Goal: Information Seeking & Learning: Learn about a topic

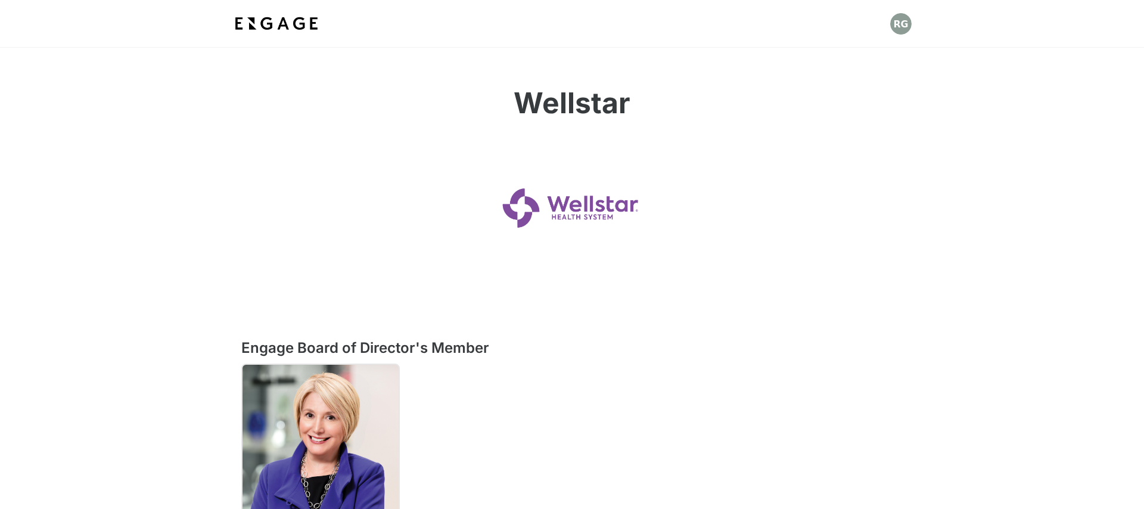
click at [273, 20] on img at bounding box center [276, 23] width 88 height 21
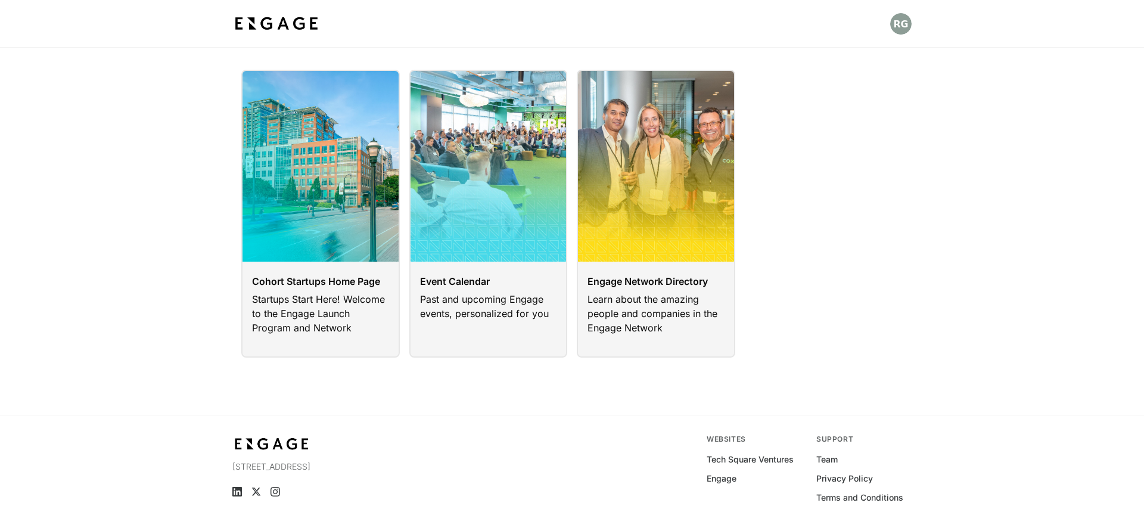
scroll to position [92, 0]
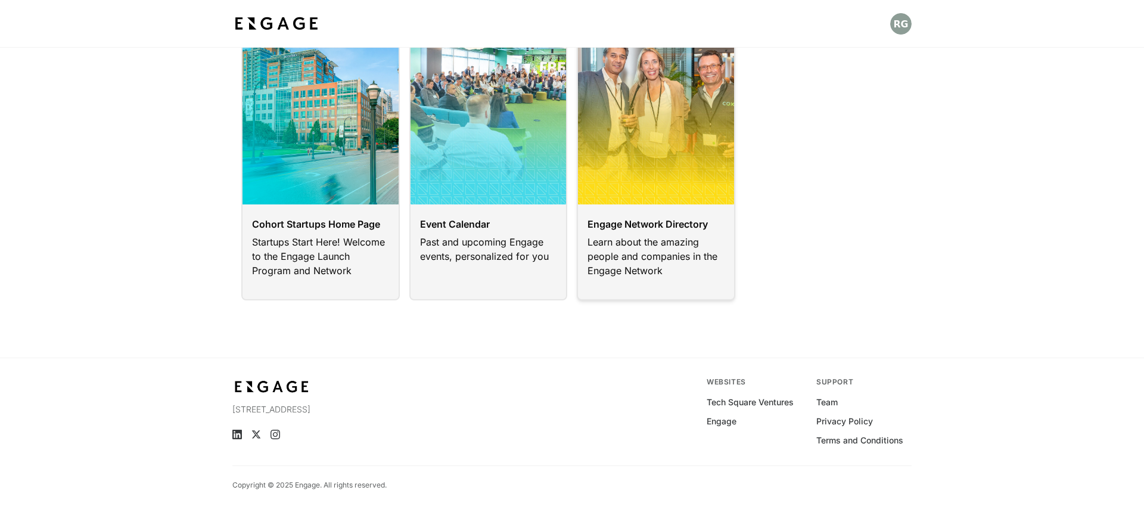
click at [613, 242] on link at bounding box center [656, 157] width 158 height 288
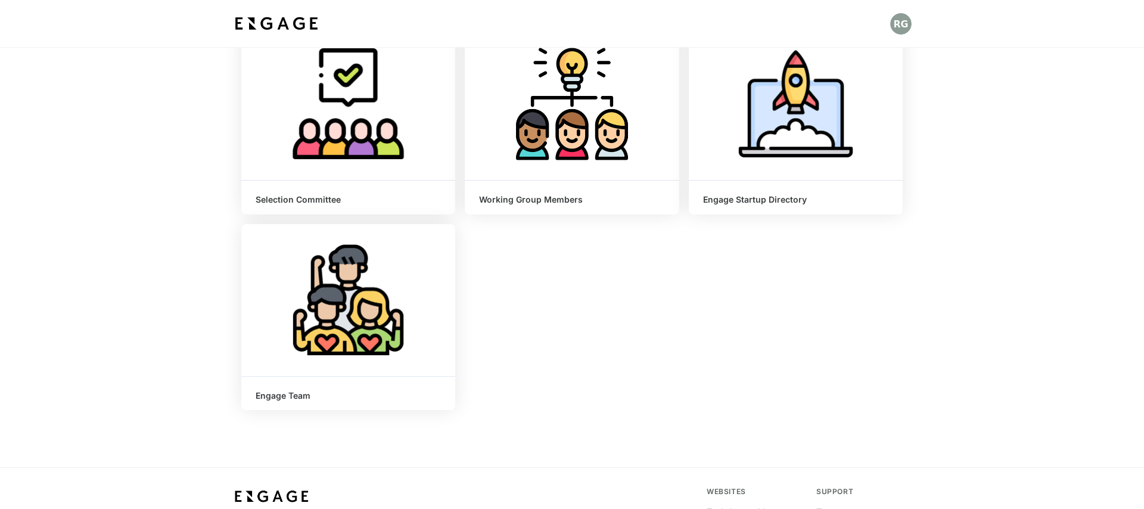
scroll to position [335, 0]
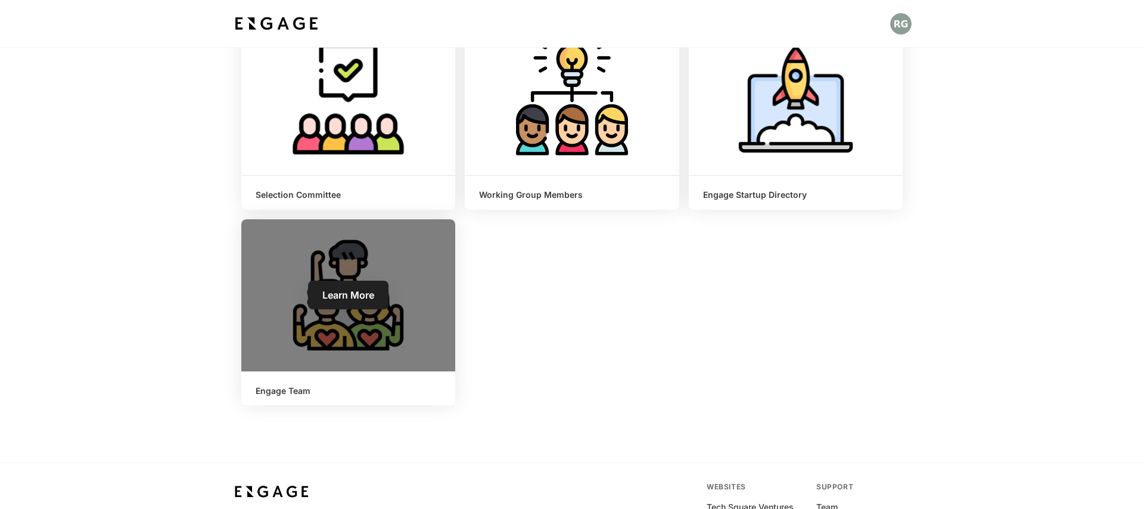
click at [282, 388] on h6 "Engage Team" at bounding box center [348, 391] width 185 height 10
click at [361, 294] on span "Learn More" at bounding box center [348, 295] width 52 height 12
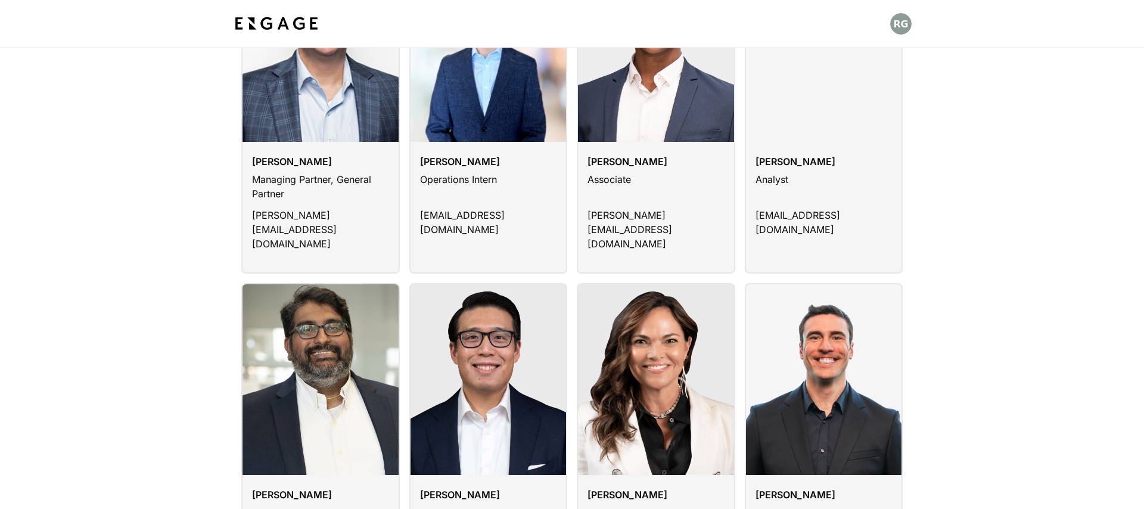
scroll to position [778, 0]
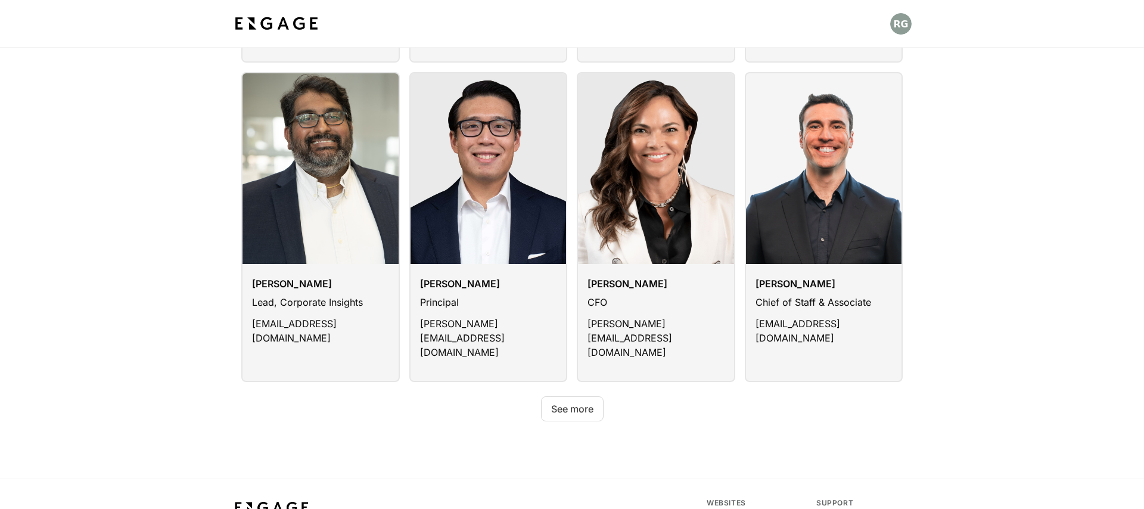
click at [577, 396] on button "See more" at bounding box center [572, 408] width 63 height 25
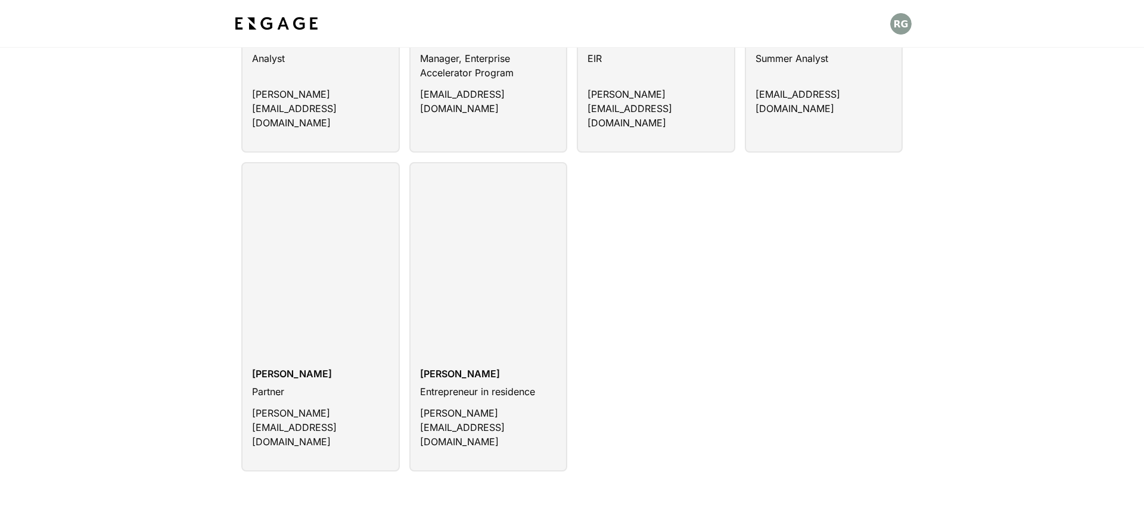
scroll to position [1341, 0]
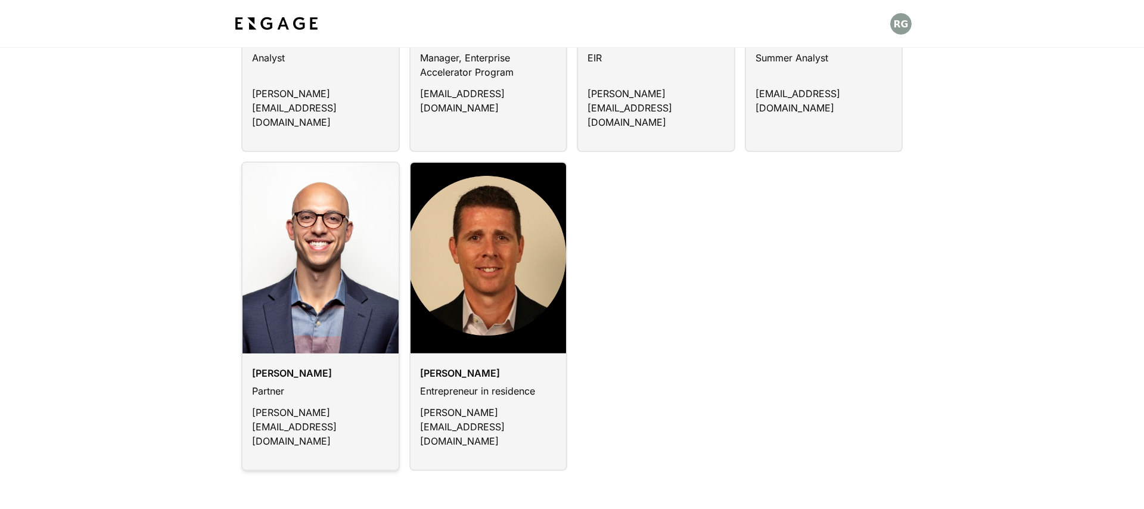
click at [295, 311] on link at bounding box center [320, 315] width 158 height 309
click at [295, 313] on link at bounding box center [320, 315] width 158 height 309
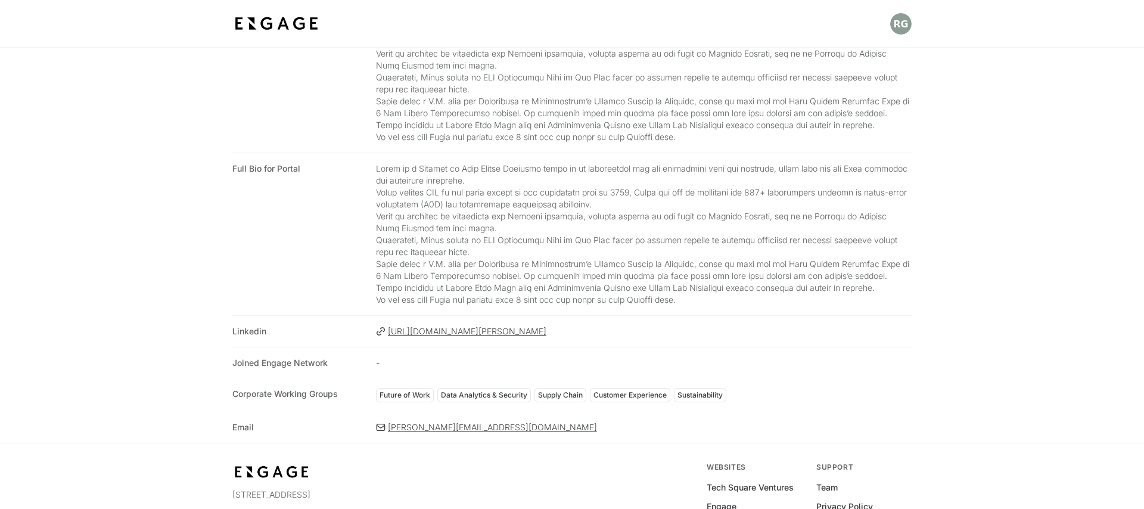
scroll to position [276, 0]
